Goal: Task Accomplishment & Management: Manage account settings

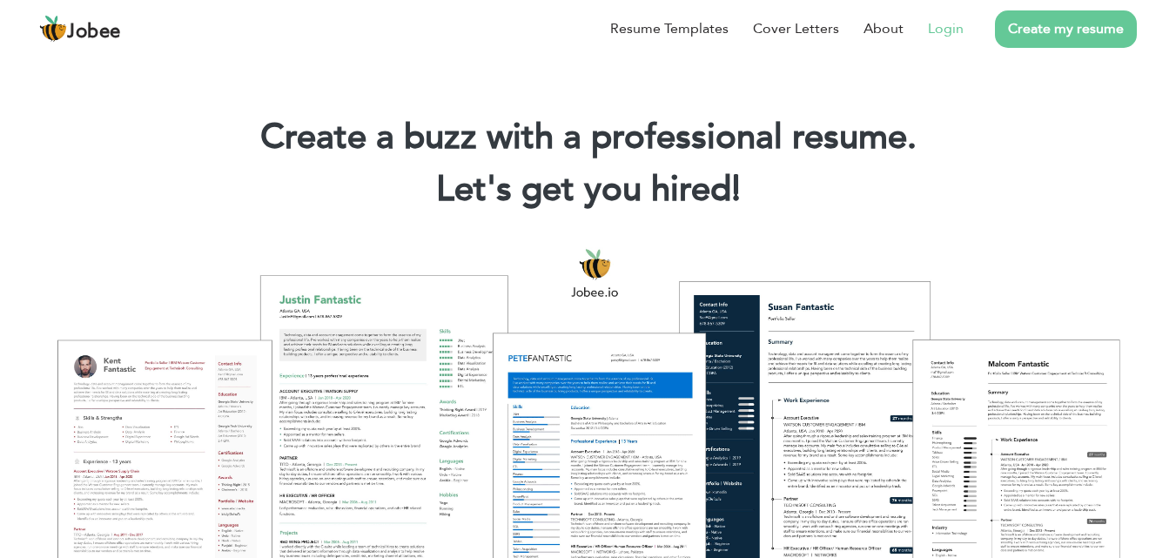
click at [937, 34] on link "Login" at bounding box center [946, 28] width 36 height 21
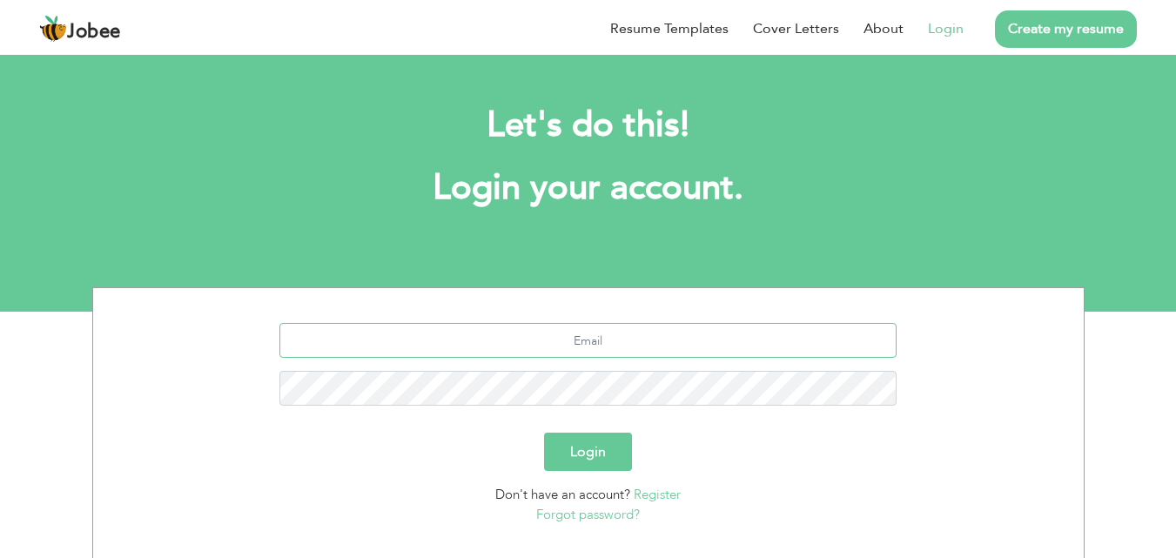
click at [566, 345] on input "text" at bounding box center [587, 340] width 617 height 35
type input "[EMAIL_ADDRESS][DOMAIN_NAME]"
click at [595, 448] on button "Login" at bounding box center [588, 452] width 88 height 38
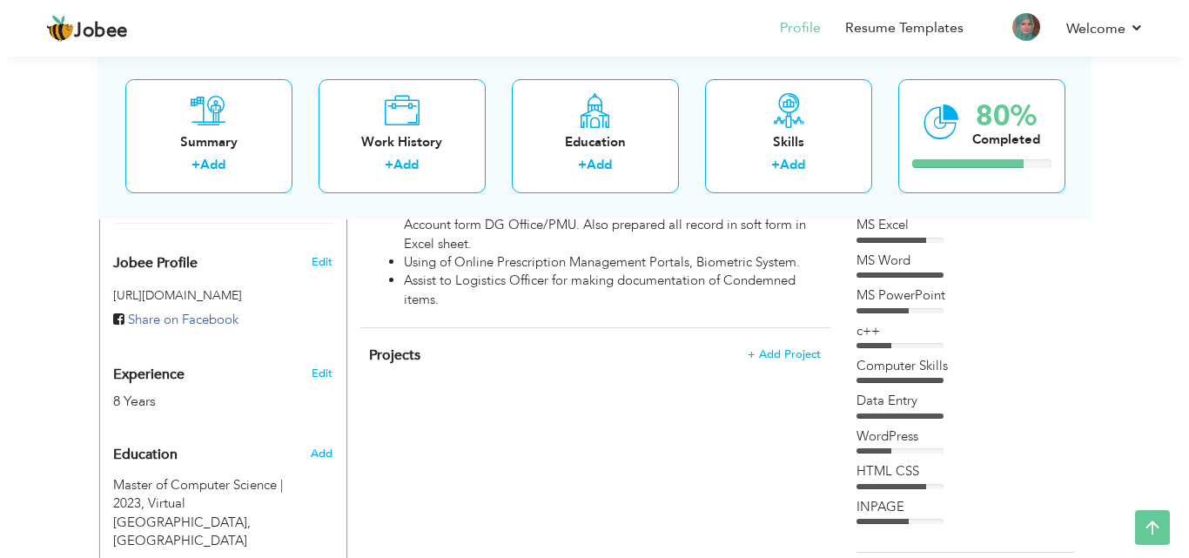
scroll to position [560, 0]
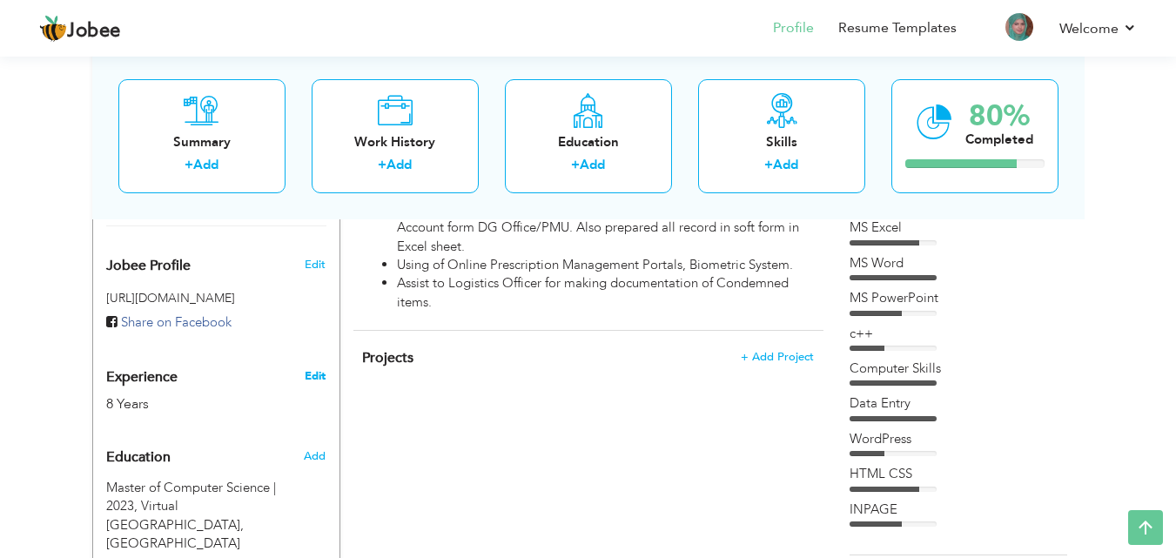
click at [312, 374] on link "Edit" at bounding box center [315, 376] width 21 height 16
type input "Iman"
type input "Saleem"
type input "03249410906"
select select "number:166"
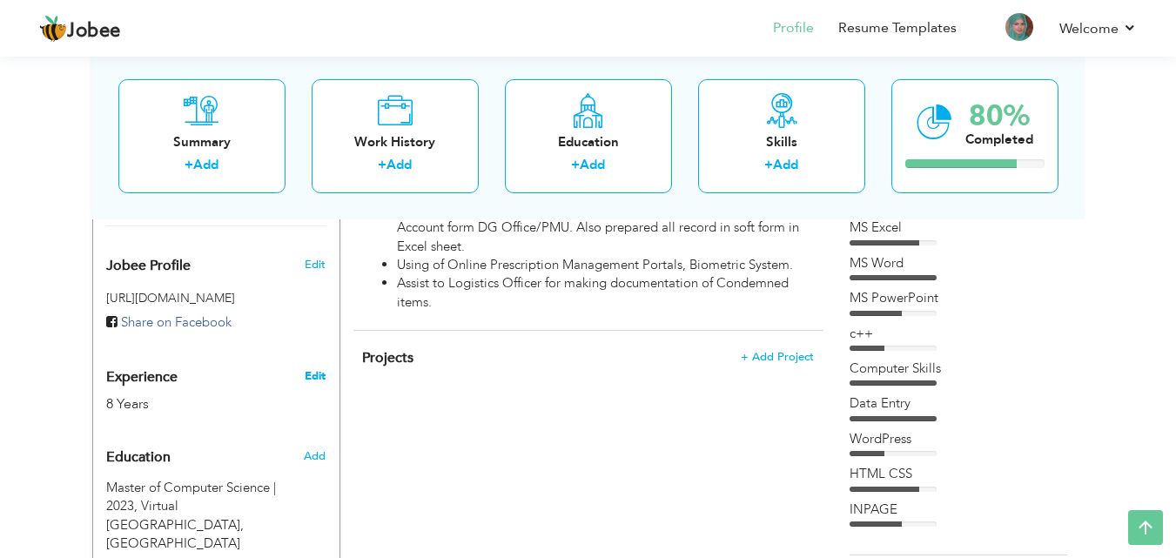
type input "Sheikhupura"
select select "number:10"
type input "District Head Quarter Hospital Sheikhupura"
type input "Computer Operator / Office Coordinator"
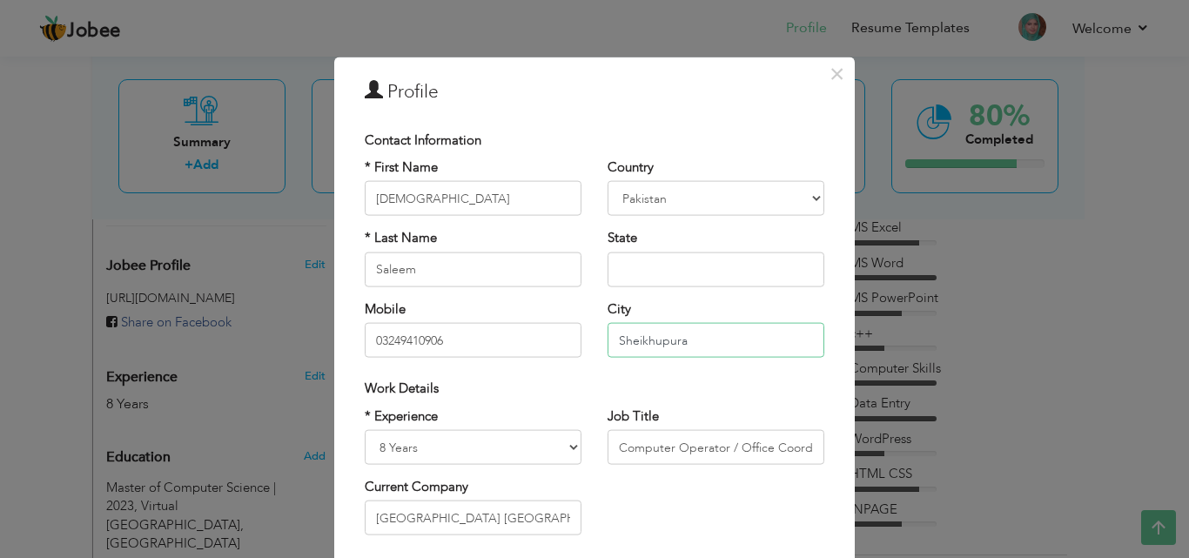
drag, startPoint x: 709, startPoint y: 336, endPoint x: 825, endPoint y: 352, distance: 117.7
click at [825, 352] on div "Country Afghanistan Albania Algeria American Samoa Andorra Angola Anguilla Anta…" at bounding box center [716, 264] width 243 height 212
click at [407, 442] on select "Entry Level Less than 1 Year 1 Year 2 Years 3 Years 4 Years 5 Years 6 Years 7 Y…" at bounding box center [473, 447] width 217 height 35
select select "number:11"
click at [365, 430] on select "Entry Level Less than 1 Year 1 Year 2 Years 3 Years 4 Years 5 Years 6 Years 7 Y…" at bounding box center [473, 447] width 217 height 35
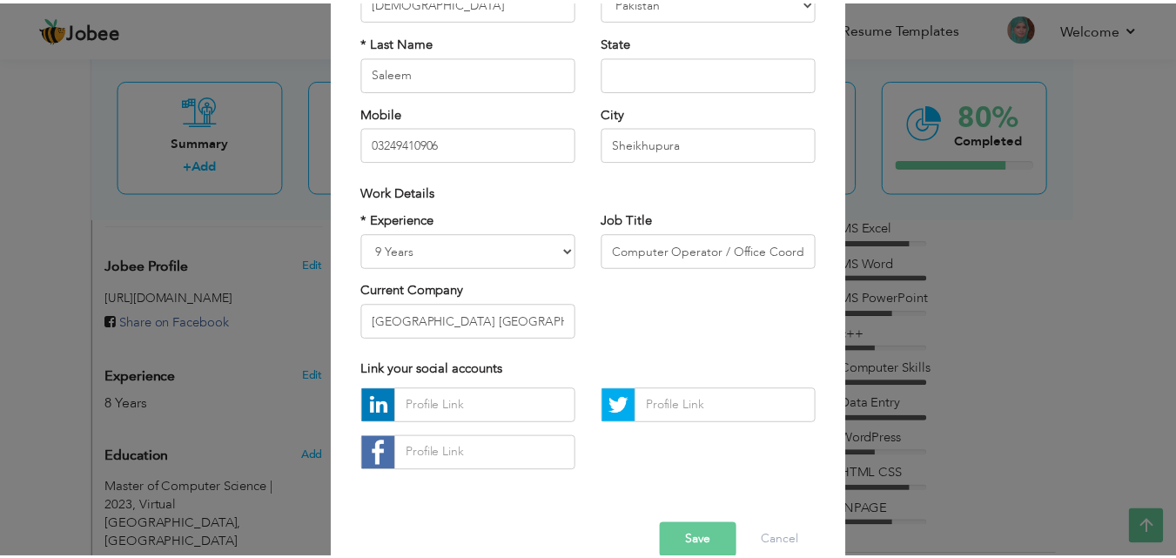
scroll to position [204, 0]
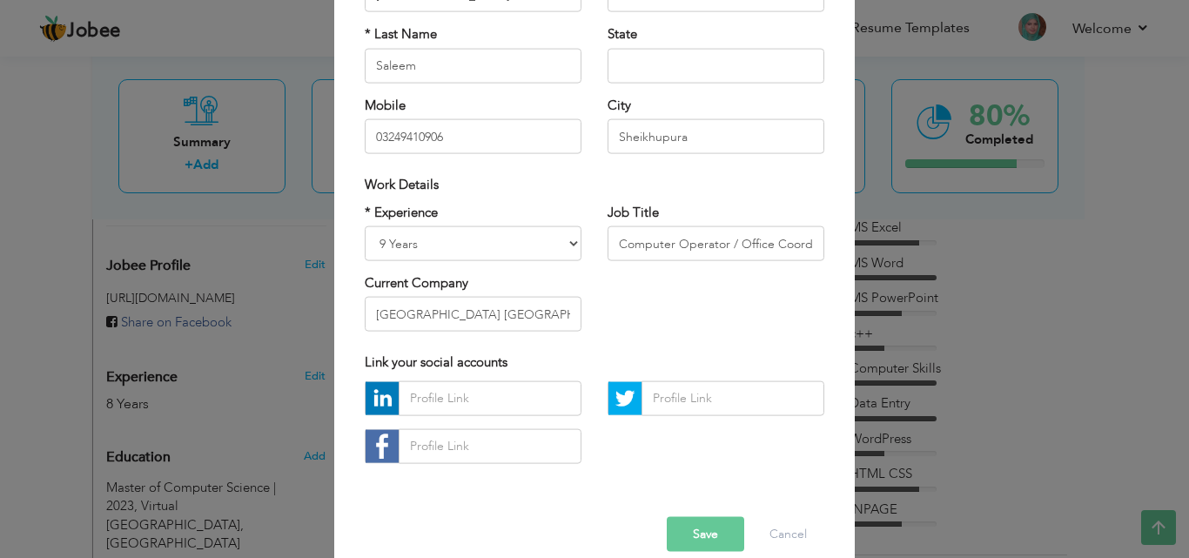
click at [689, 537] on button "Save" at bounding box center [705, 533] width 77 height 35
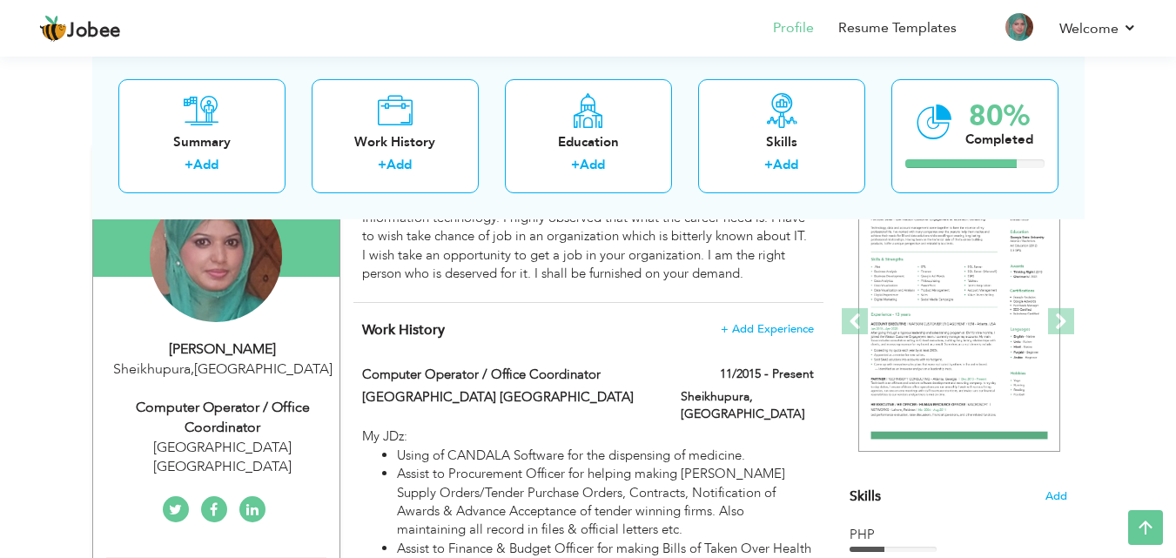
scroll to position [0, 0]
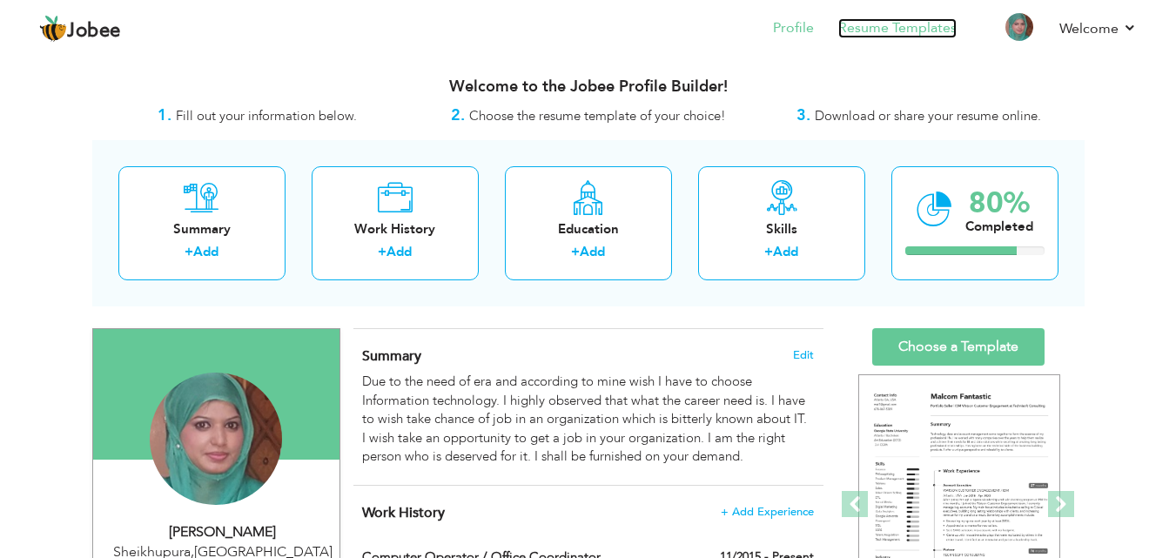
click at [919, 19] on link "Resume Templates" at bounding box center [897, 28] width 118 height 20
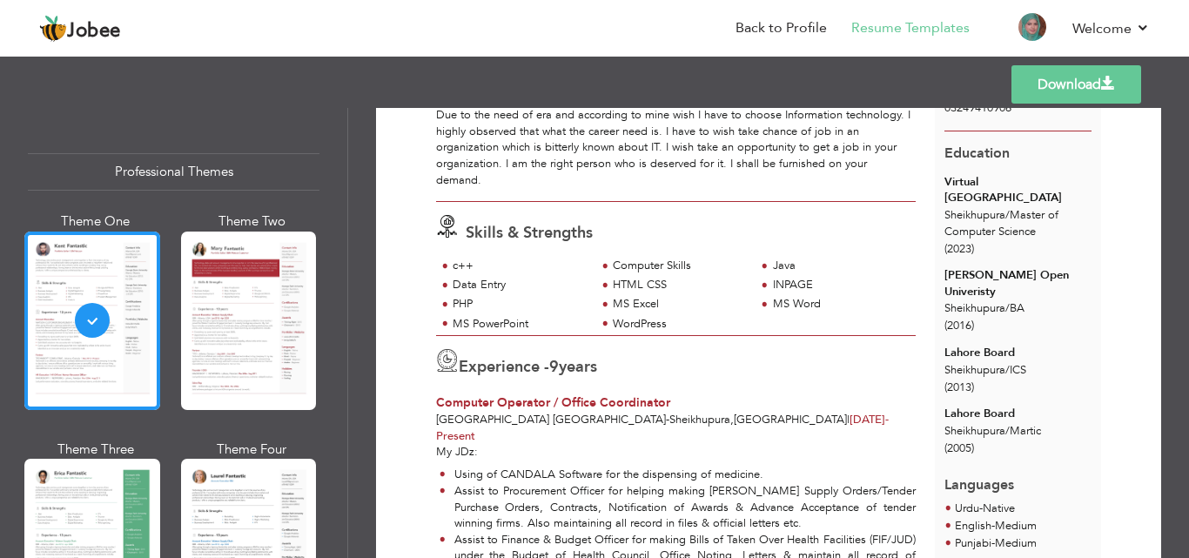
scroll to position [326, 0]
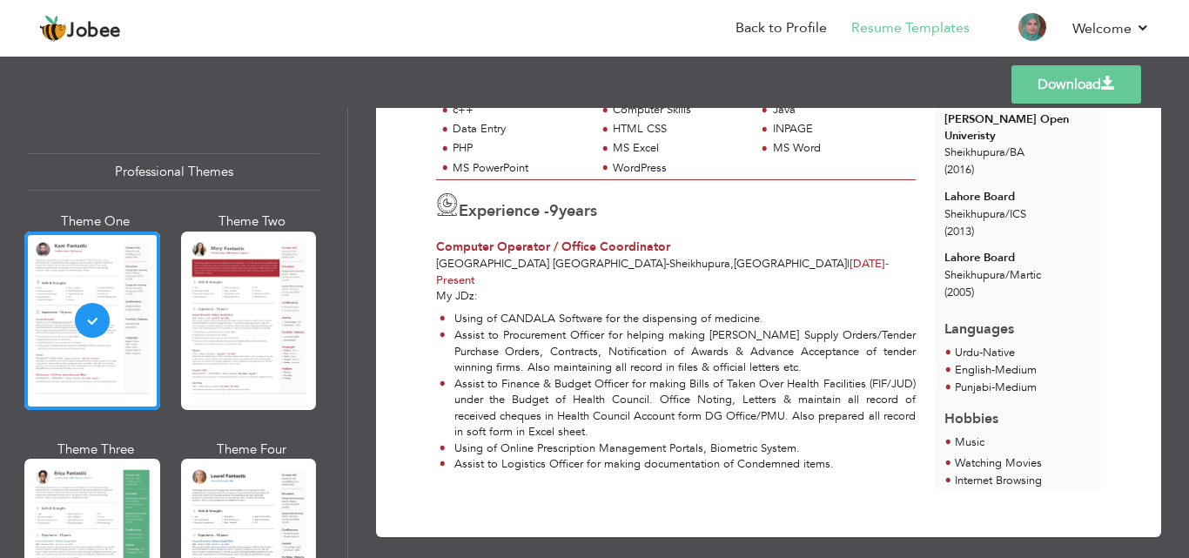
click at [174, 168] on div "Professional Themes" at bounding box center [174, 171] width 292 height 37
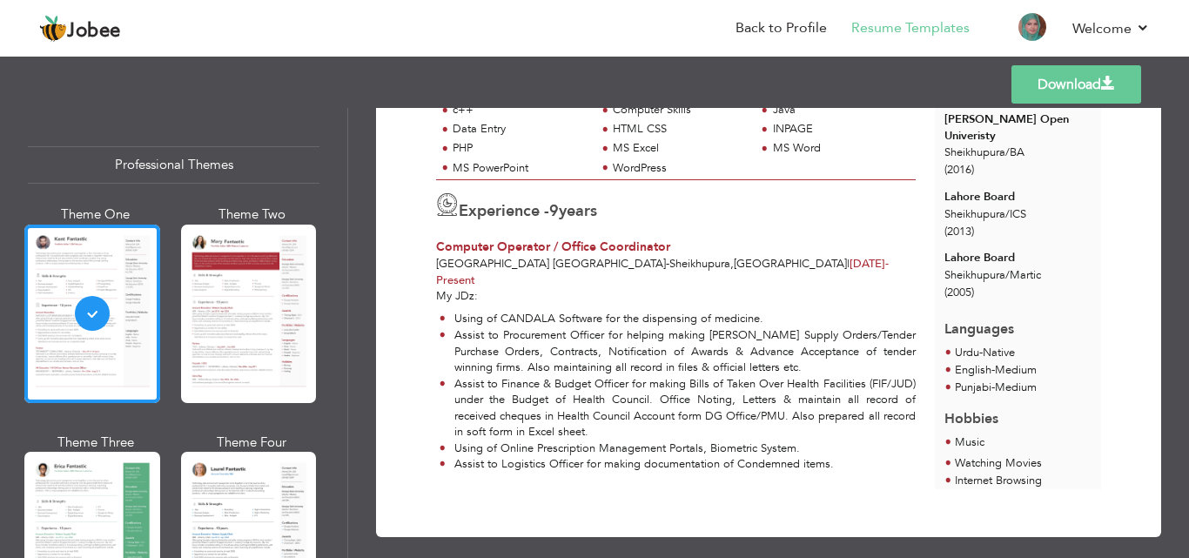
scroll to position [0, 0]
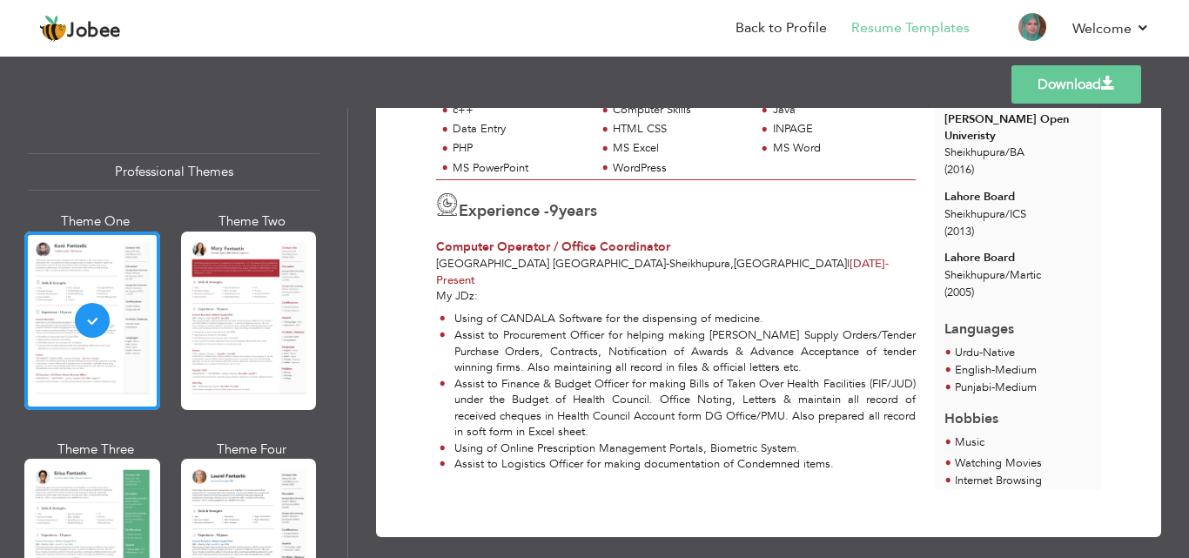
click at [1089, 93] on link "Download" at bounding box center [1076, 84] width 130 height 38
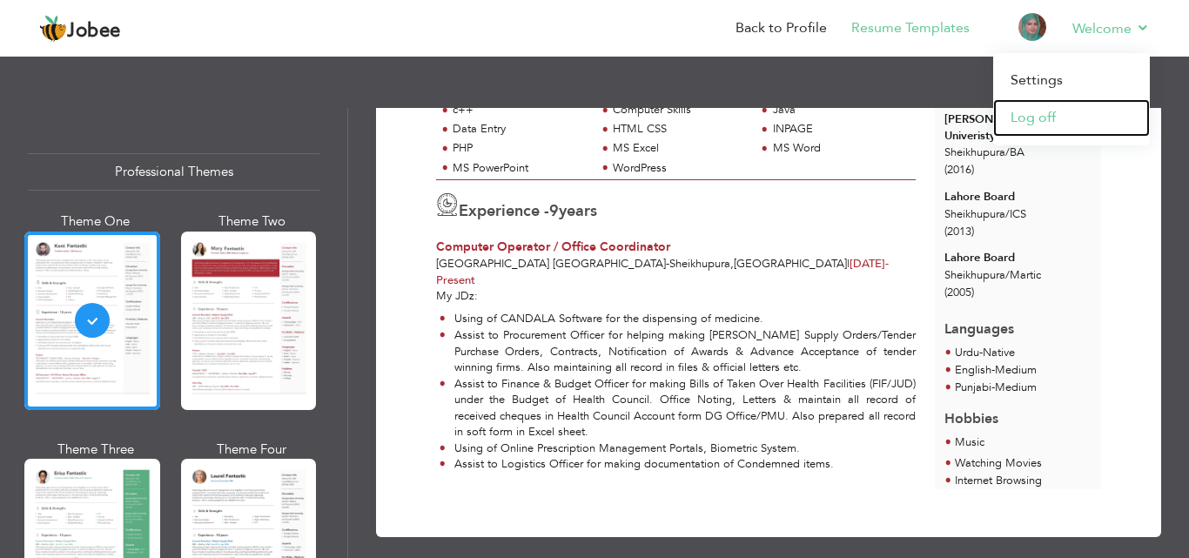
click at [1031, 113] on link "Log off" at bounding box center [1071, 117] width 157 height 37
